Goal: Transaction & Acquisition: Obtain resource

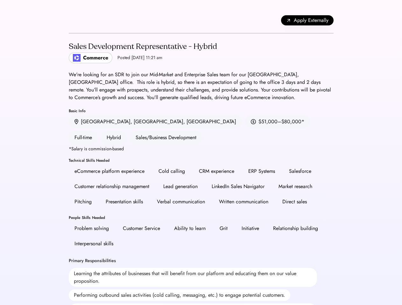
click at [201, 168] on div "CRM experience" at bounding box center [216, 172] width 35 height 8
click at [201, 20] on div "Back Apply Externally" at bounding box center [201, 21] width 265 height 26
click at [78, 20] on div "Back Apply Externally" at bounding box center [201, 21] width 265 height 26
click at [71, 20] on div "Back Apply Externally" at bounding box center [201, 21] width 265 height 26
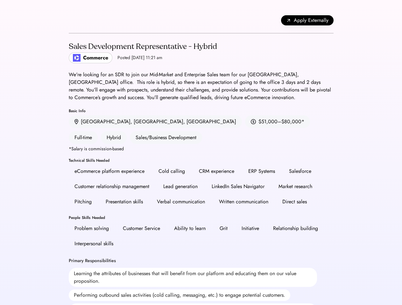
click at [83, 20] on div "Back Apply Externally" at bounding box center [201, 21] width 265 height 26
click at [307, 20] on span "Apply Externally" at bounding box center [311, 21] width 35 height 8
click at [201, 180] on div "Lead generation" at bounding box center [180, 186] width 46 height 13
click at [201, 52] on h2 "Sales Development Representative - Hybrid" at bounding box center [143, 46] width 148 height 11
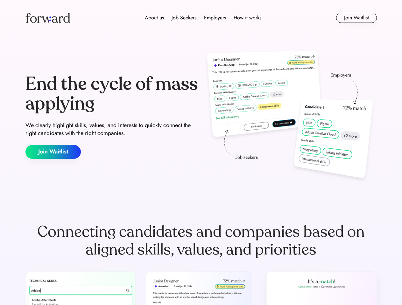
click at [201, 153] on div "End the cycle of mass applying We clearly highlight skills, values, and interes…" at bounding box center [200, 116] width 351 height 137
click at [201, 18] on div "About us Job Seekers Employers How it works" at bounding box center [203, 18] width 251 height 8
click at [48, 18] on img at bounding box center [47, 18] width 45 height 10
click at [203, 18] on div "About us Job Seekers Employers How it works" at bounding box center [203, 18] width 251 height 8
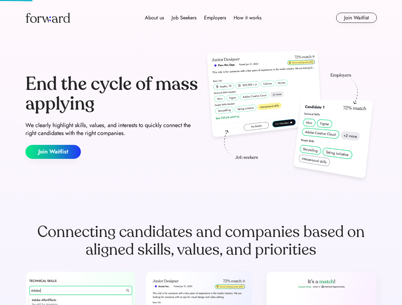
click at [154, 18] on div "About us" at bounding box center [154, 18] width 19 height 8
click at [184, 18] on div "Job Seekers" at bounding box center [183, 18] width 25 height 8
click at [215, 18] on div "Employers" at bounding box center [215, 18] width 22 height 8
click at [247, 18] on div "How it works" at bounding box center [248, 18] width 28 height 8
click at [356, 18] on button "Join Waitlist" at bounding box center [356, 18] width 41 height 10
